Goal: Transaction & Acquisition: Book appointment/travel/reservation

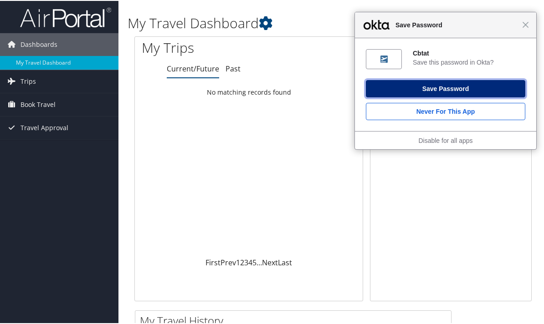
click at [429, 88] on button "Save Password" at bounding box center [445, 87] width 159 height 17
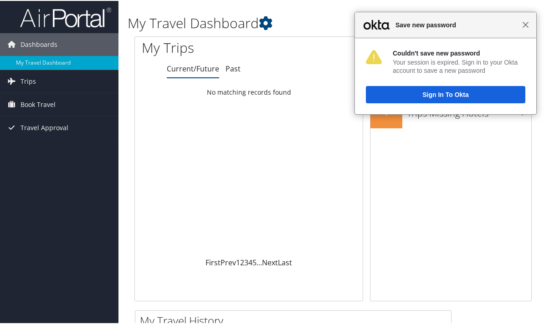
click at [522, 22] on span "Close" at bounding box center [525, 23] width 7 height 7
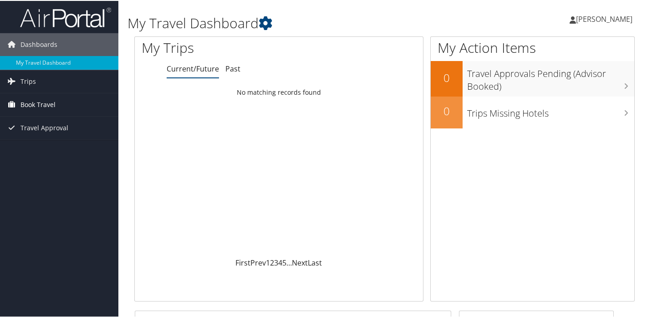
click at [32, 103] on span "Book Travel" at bounding box center [37, 103] width 35 height 23
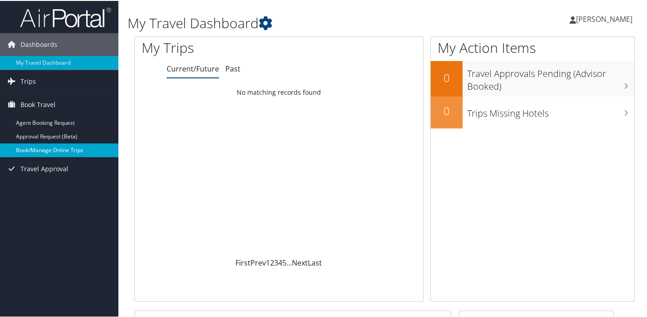
click at [51, 146] on link "Book/Manage Online Trips" at bounding box center [59, 150] width 118 height 14
